Goal: Information Seeking & Learning: Learn about a topic

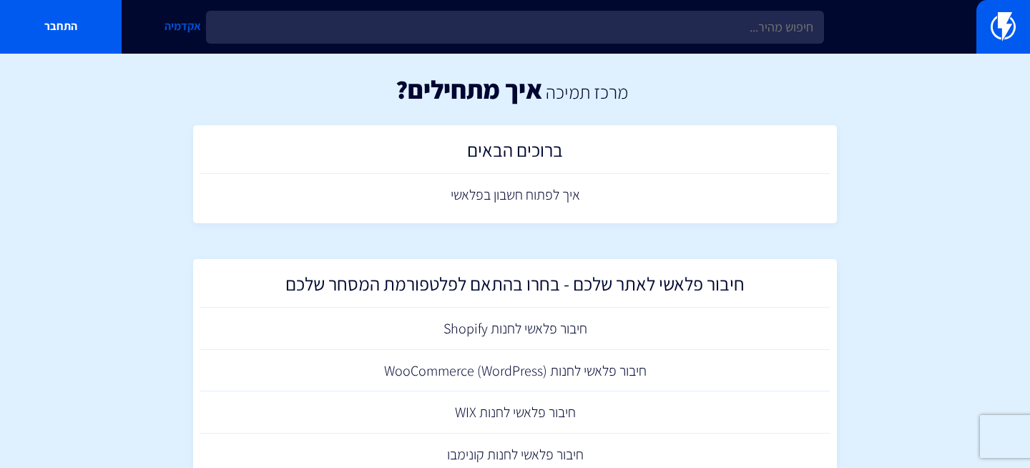
click at [177, 24] on link "אקדמיה" at bounding box center [183, 27] width 122 height 54
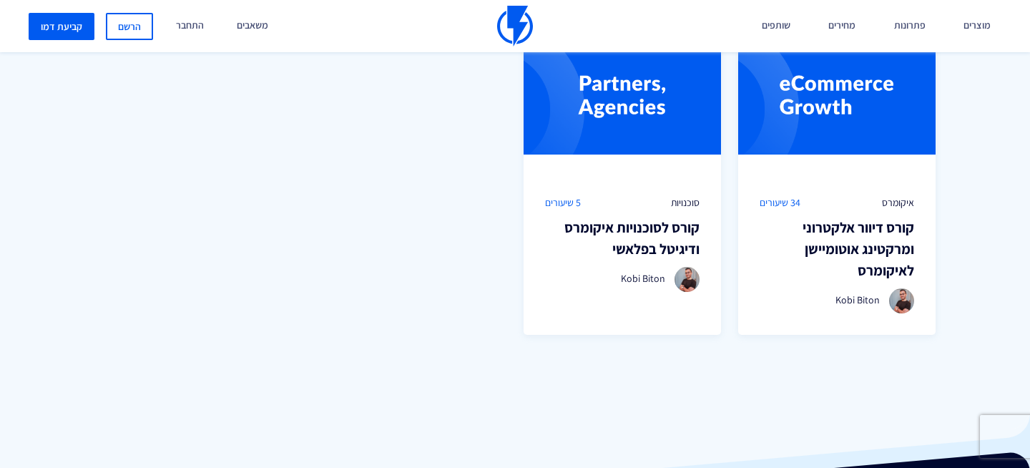
scroll to position [943, 0]
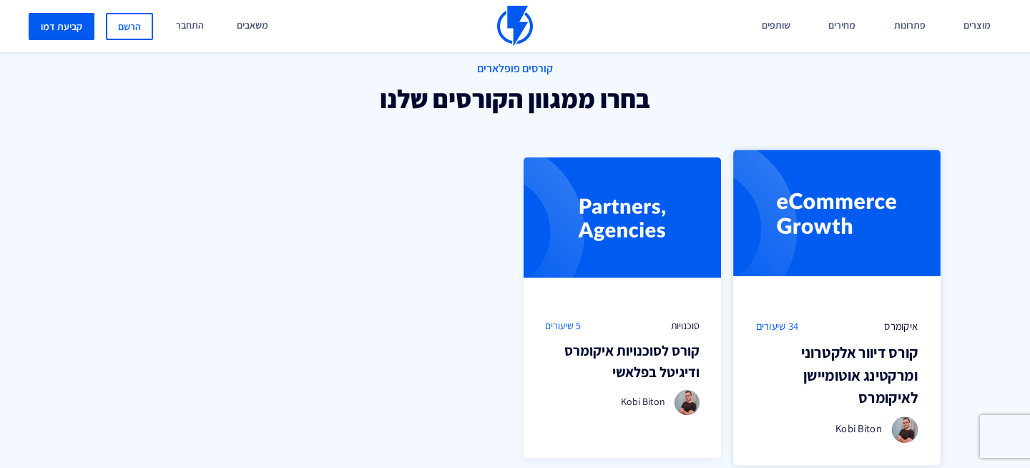
click at [833, 214] on img at bounding box center [836, 223] width 207 height 147
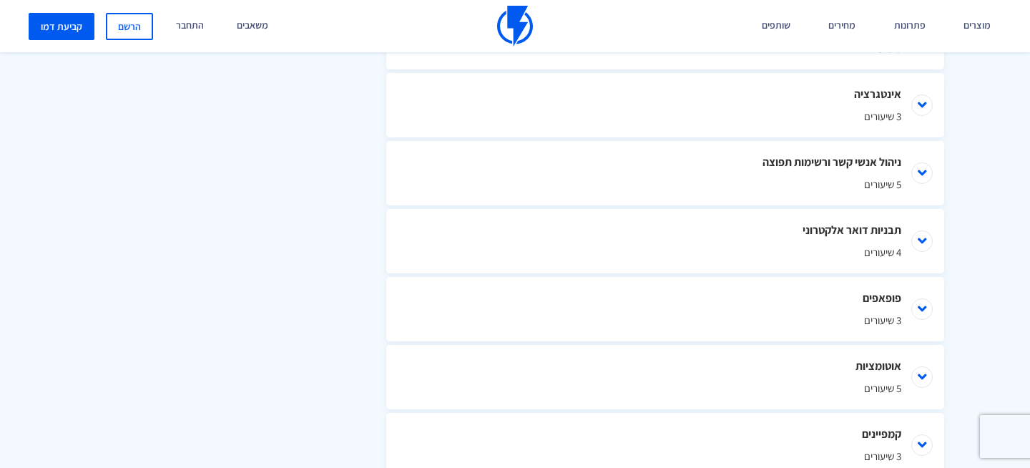
scroll to position [875, 0]
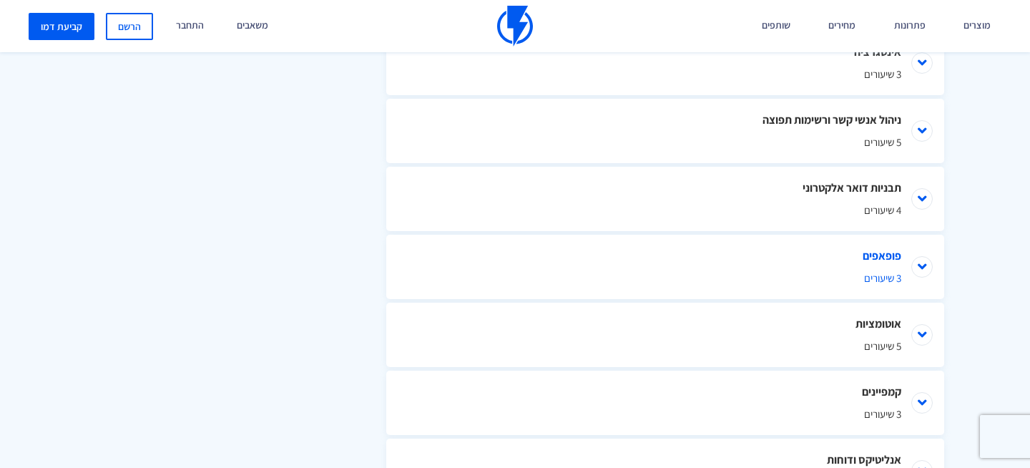
click at [796, 250] on li "פופאפים 3 שיעורים" at bounding box center [665, 267] width 558 height 64
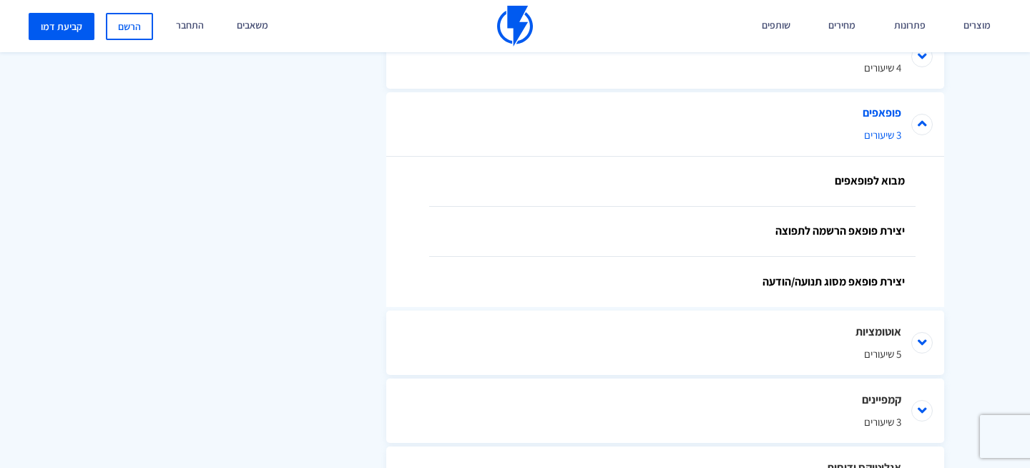
scroll to position [1025, 0]
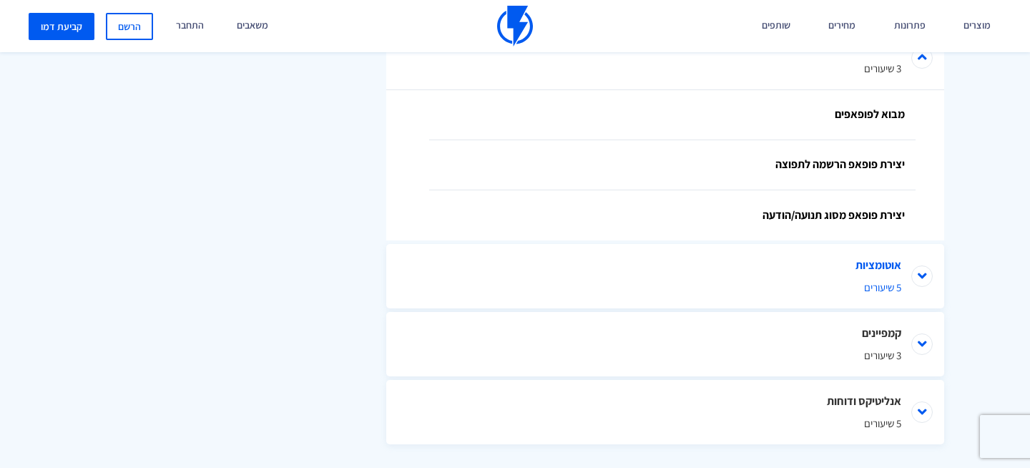
click at [796, 252] on li "אוטומציות 5 שיעורים" at bounding box center [665, 276] width 558 height 64
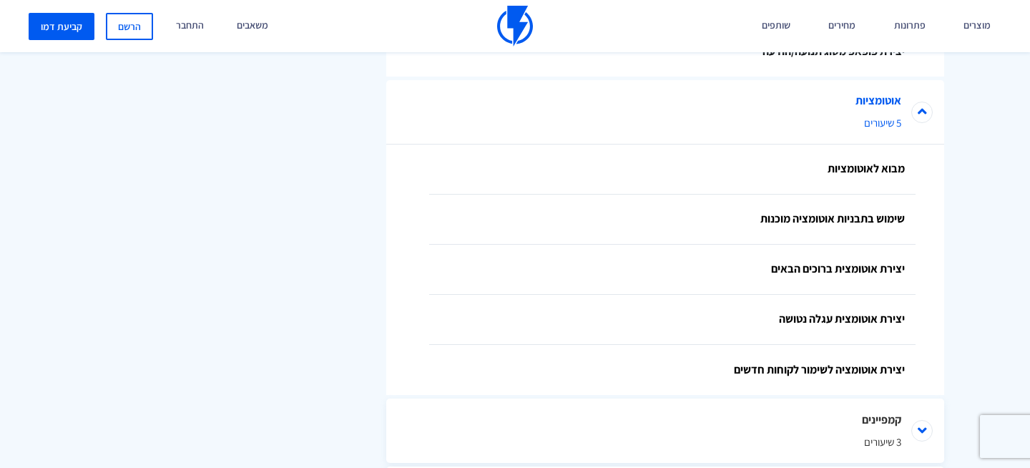
scroll to position [1334, 0]
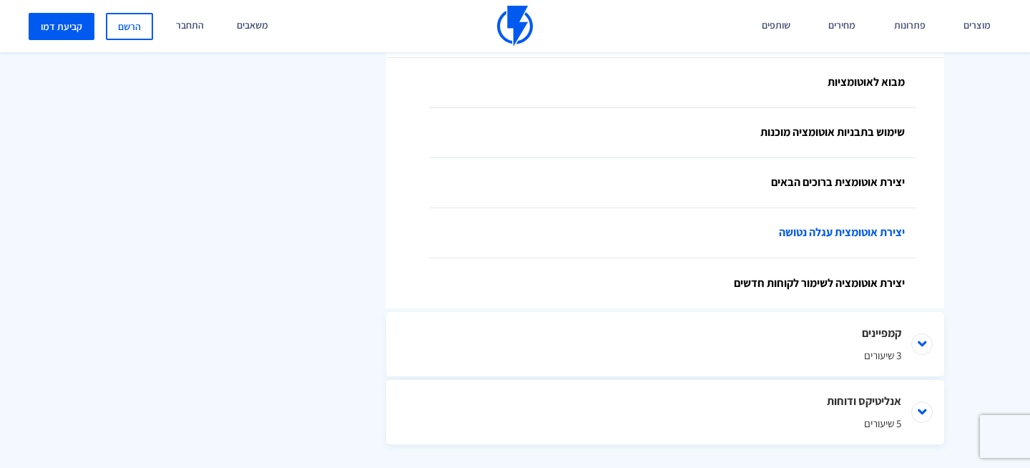
click at [828, 235] on link "יצירת אוטומצית עגלה נטושה" at bounding box center [672, 233] width 486 height 50
